Goal: Task Accomplishment & Management: Use online tool/utility

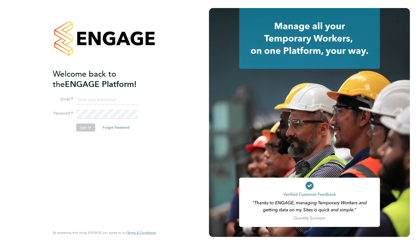
type input "gary.attwell@gallifordtry.co.uk"
click at [86, 127] on button "Sign In" at bounding box center [85, 127] width 19 height 8
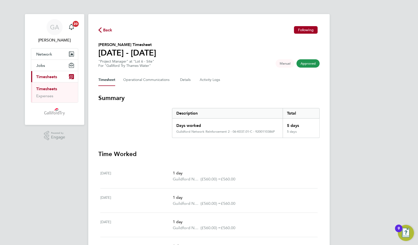
click at [106, 28] on span "Back" at bounding box center [107, 30] width 9 height 6
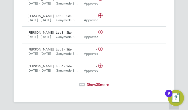
scroll to position [827, 0]
click at [101, 84] on span "Show 30 more" at bounding box center [98, 84] width 22 height 5
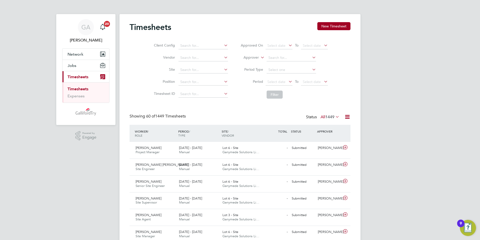
scroll to position [13, 44]
